Goal: Information Seeking & Learning: Learn about a topic

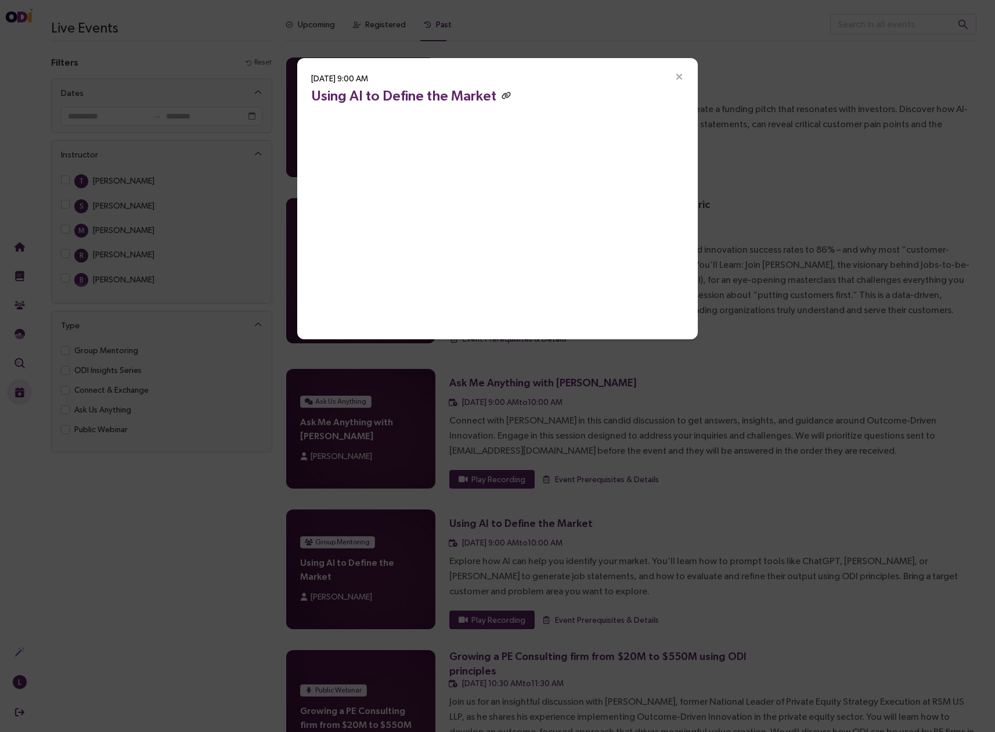
click at [502, 96] on icon "button" at bounding box center [506, 96] width 9 height 8
click at [503, 95] on icon "button" at bounding box center [506, 96] width 9 height 8
click at [684, 75] on icon "Close" at bounding box center [679, 77] width 10 height 10
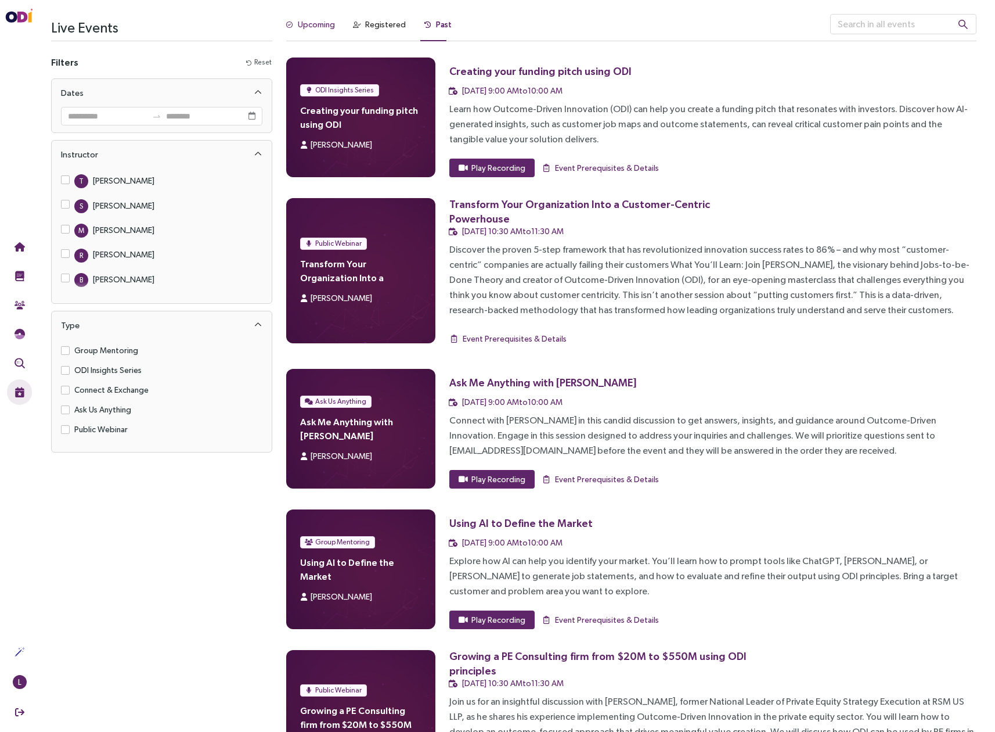
click at [312, 27] on div "Upcoming" at bounding box center [316, 24] width 37 height 13
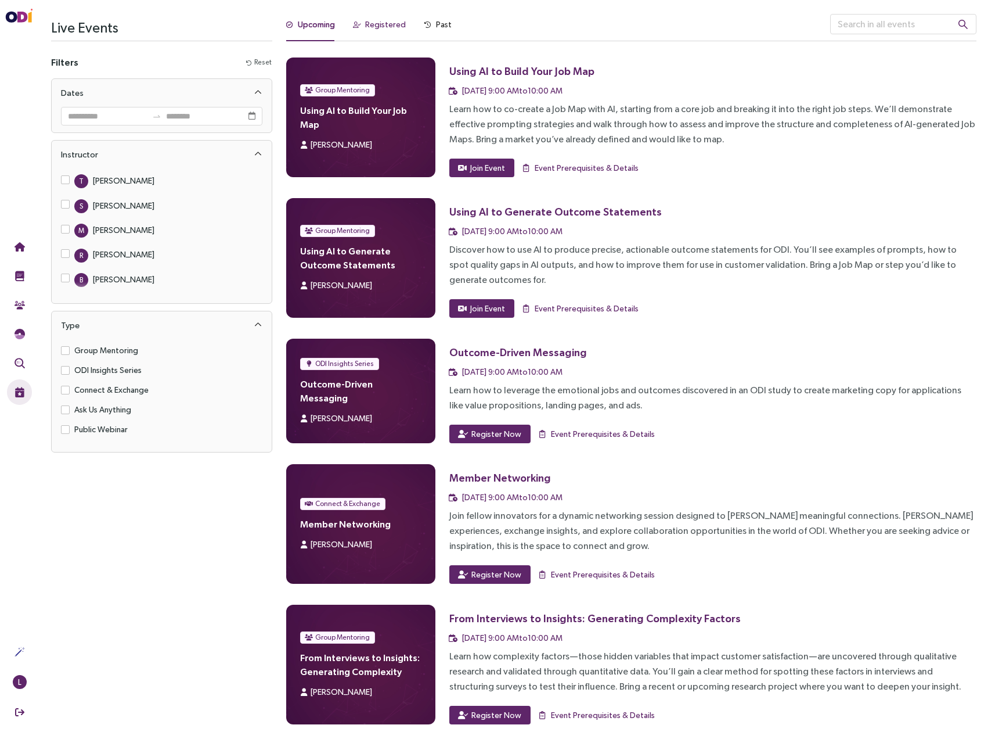
click at [384, 26] on div "Registered" at bounding box center [385, 24] width 41 height 13
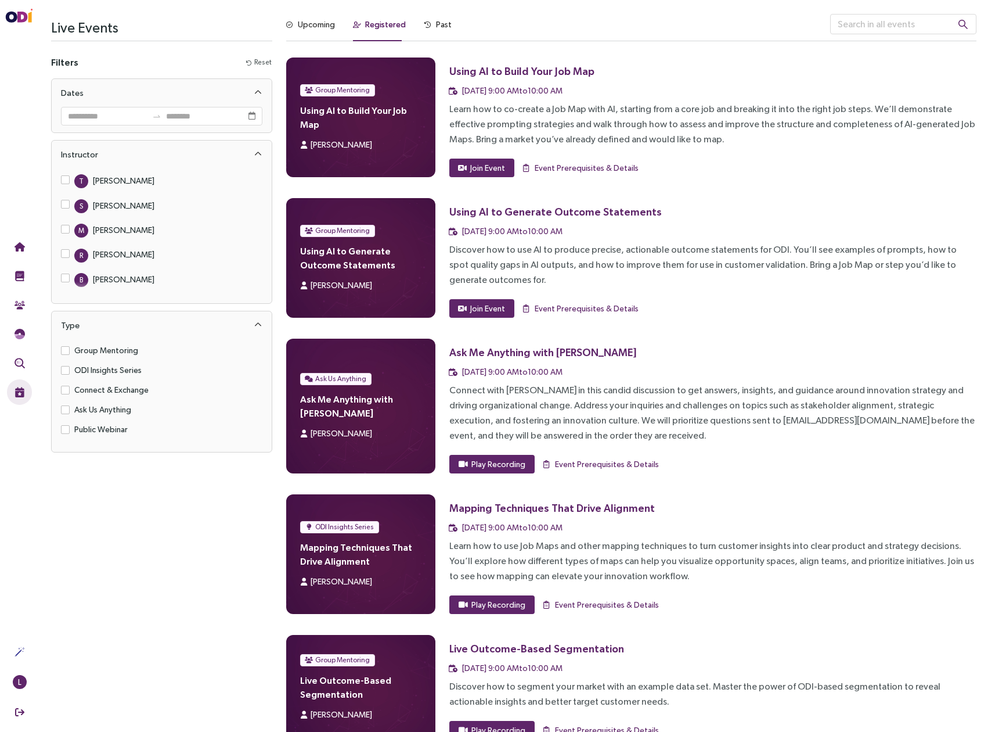
click at [506, 215] on div "Using AI to Generate Outcome Statements" at bounding box center [555, 211] width 213 height 15
click at [578, 310] on span "Event Prerequisites & Details" at bounding box center [587, 308] width 104 height 13
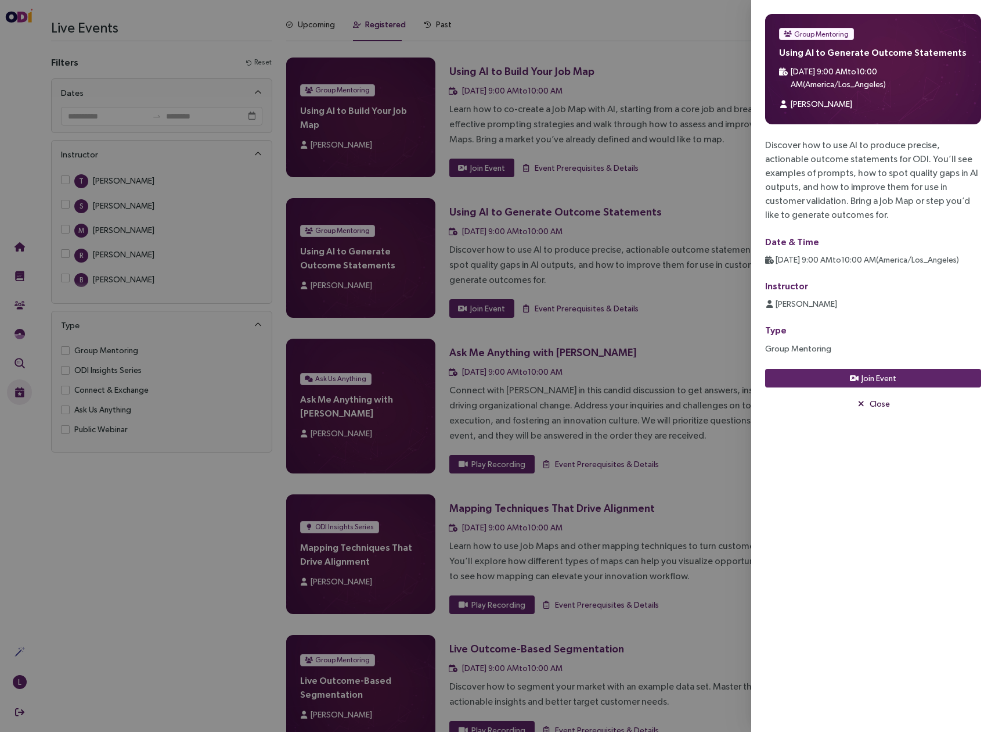
click at [874, 403] on span "Close" at bounding box center [880, 403] width 20 height 13
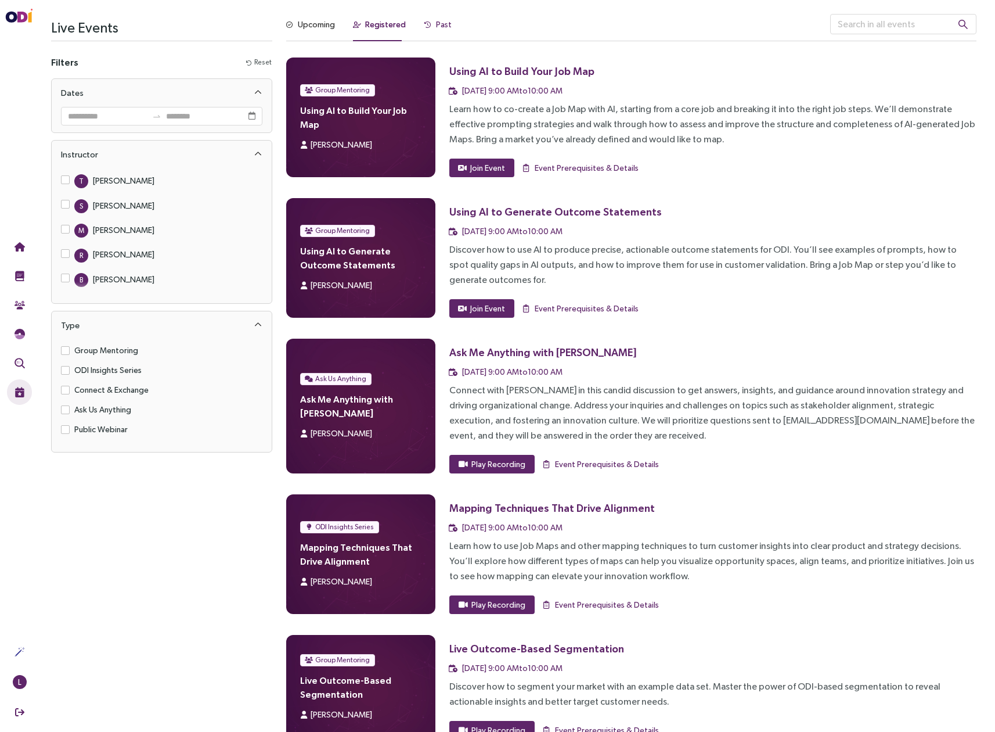
click at [440, 23] on div "Past" at bounding box center [444, 24] width 16 height 13
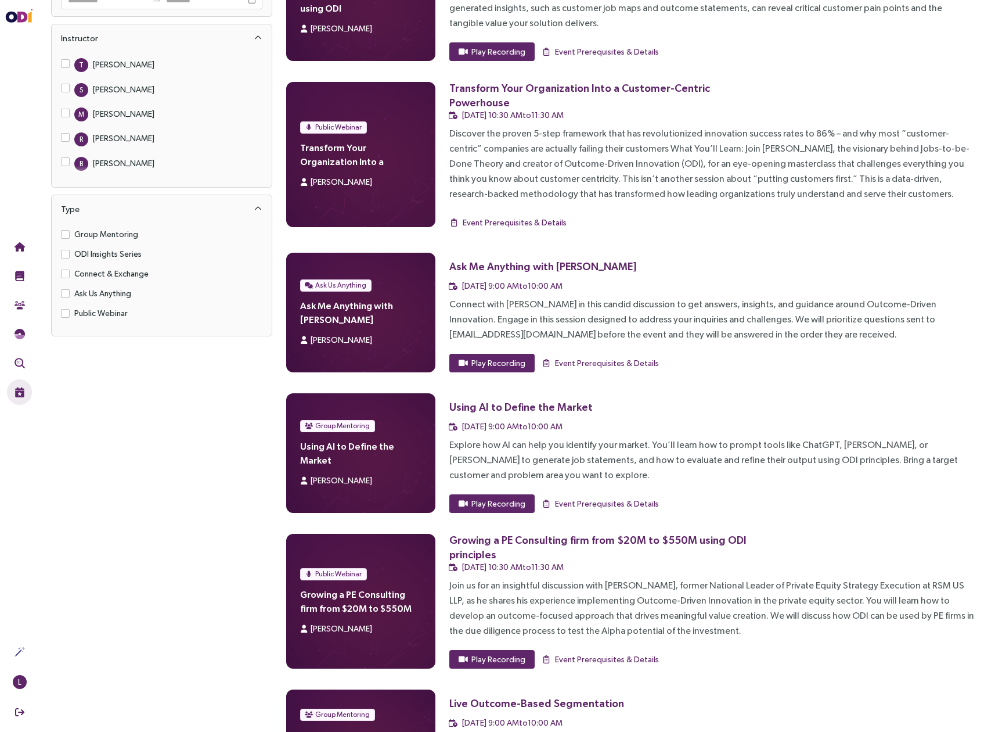
scroll to position [127, 0]
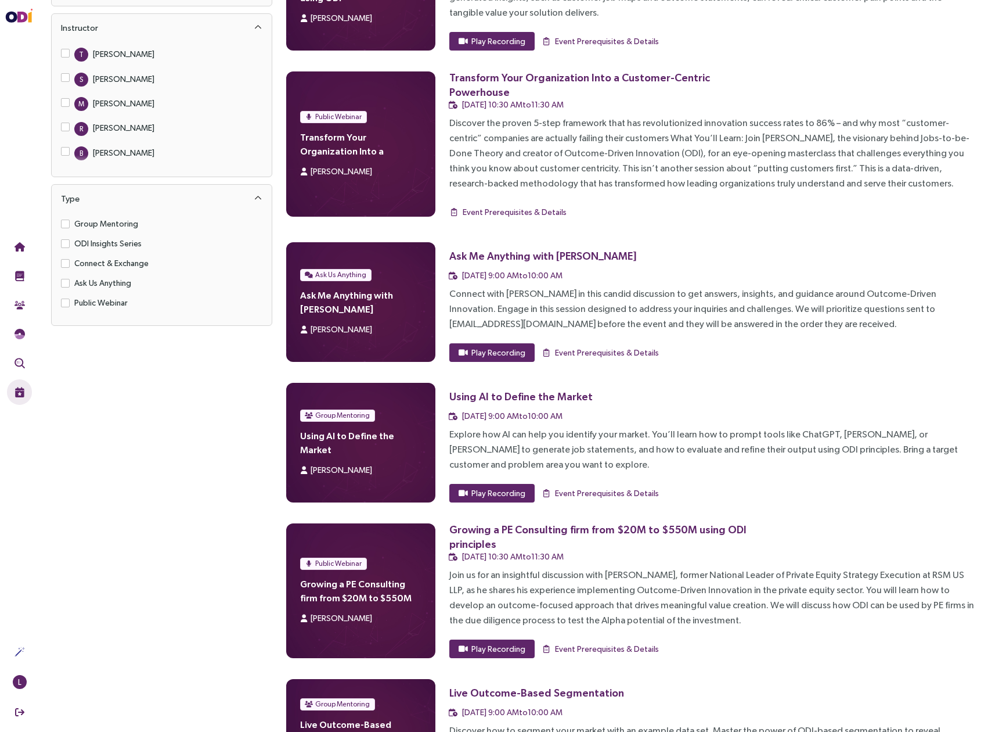
click at [509, 396] on div "Using AI to Define the Market" at bounding box center [520, 396] width 143 height 15
click at [618, 493] on span "Event Prerequisites & Details" at bounding box center [607, 493] width 104 height 13
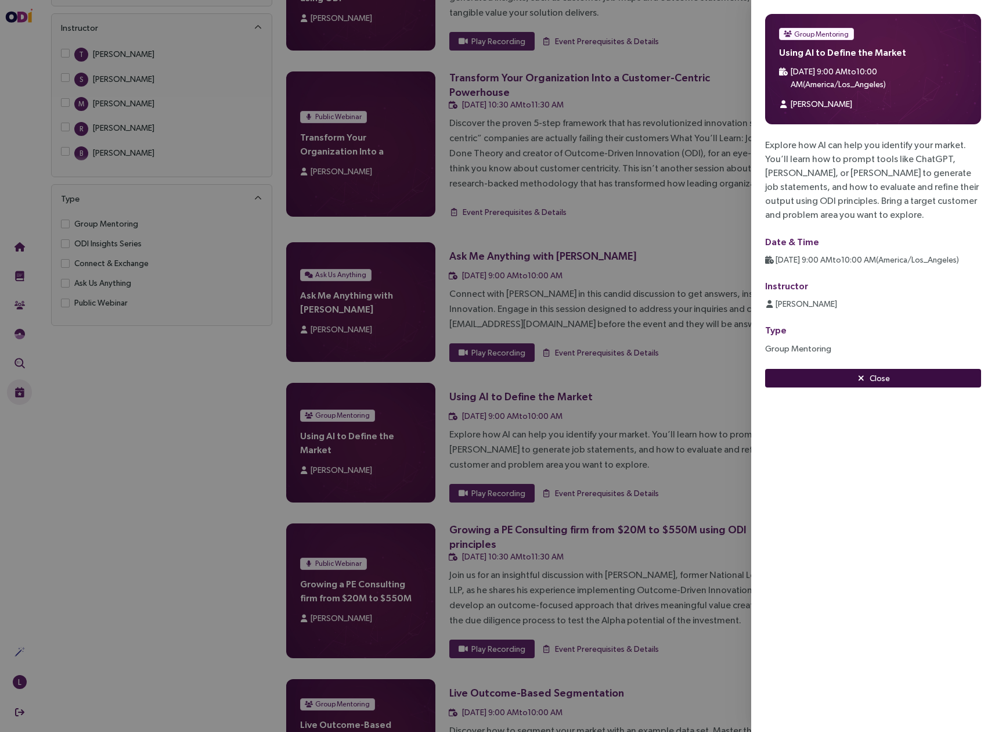
click at [875, 380] on span "Close" at bounding box center [880, 378] width 20 height 13
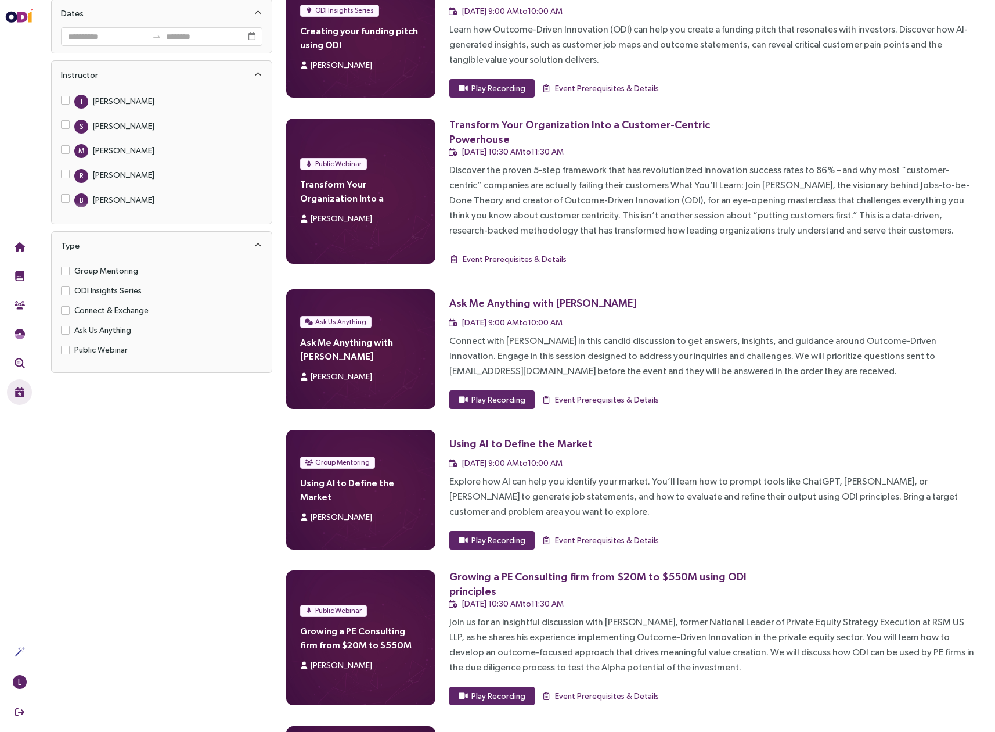
scroll to position [0, 0]
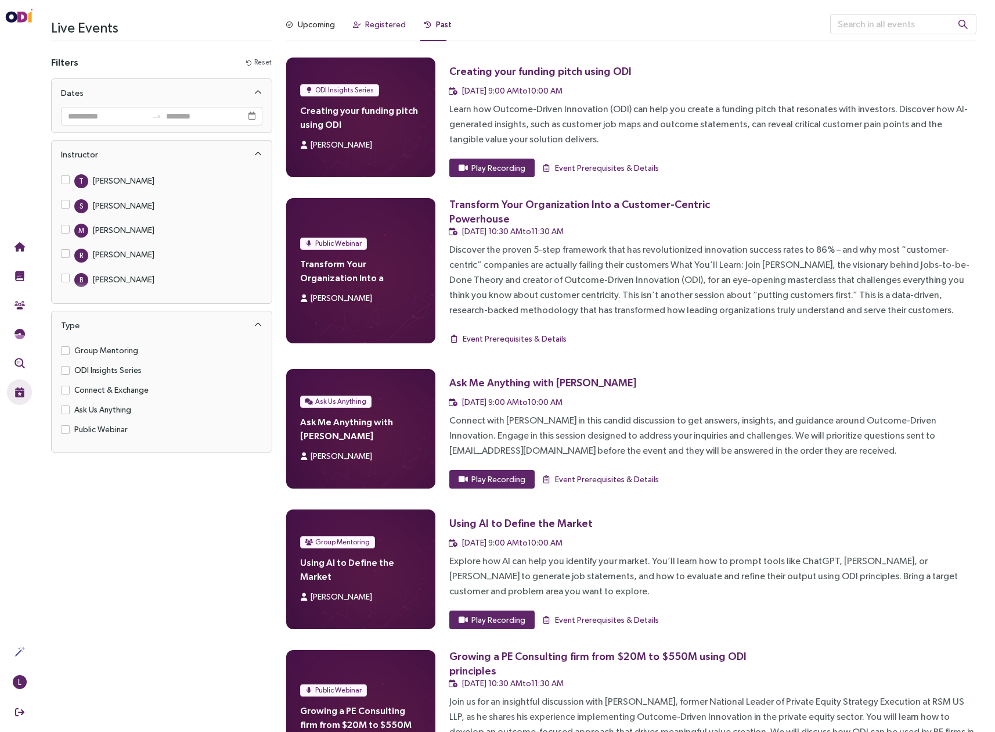
click at [373, 26] on div "Registered" at bounding box center [385, 24] width 41 height 13
